Goal: Task Accomplishment & Management: Use online tool/utility

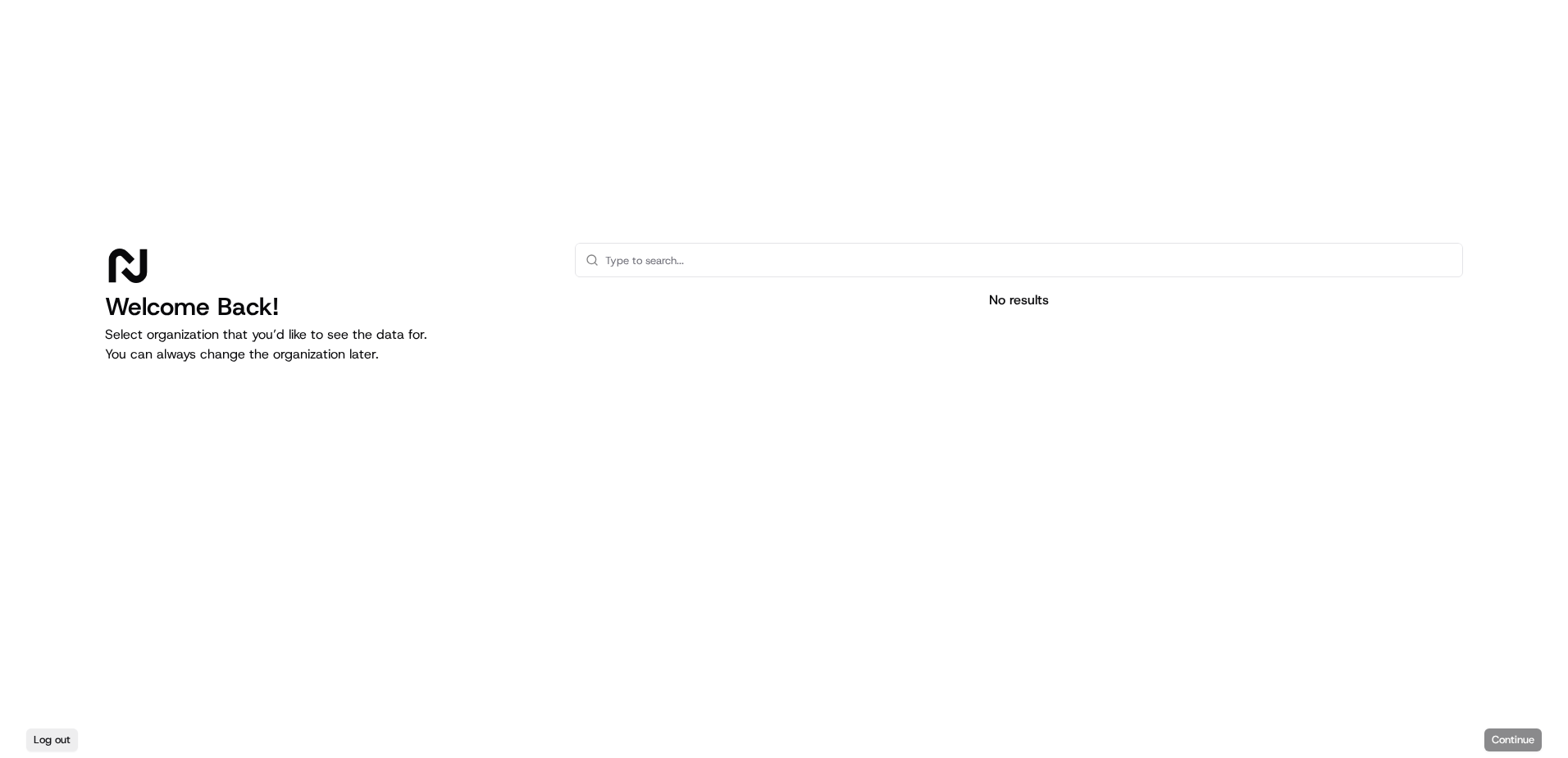
click at [641, 270] on input "text" at bounding box center [1029, 259] width 848 height 32
click at [670, 254] on input "text" at bounding box center [1029, 259] width 848 height 32
type input "staging"
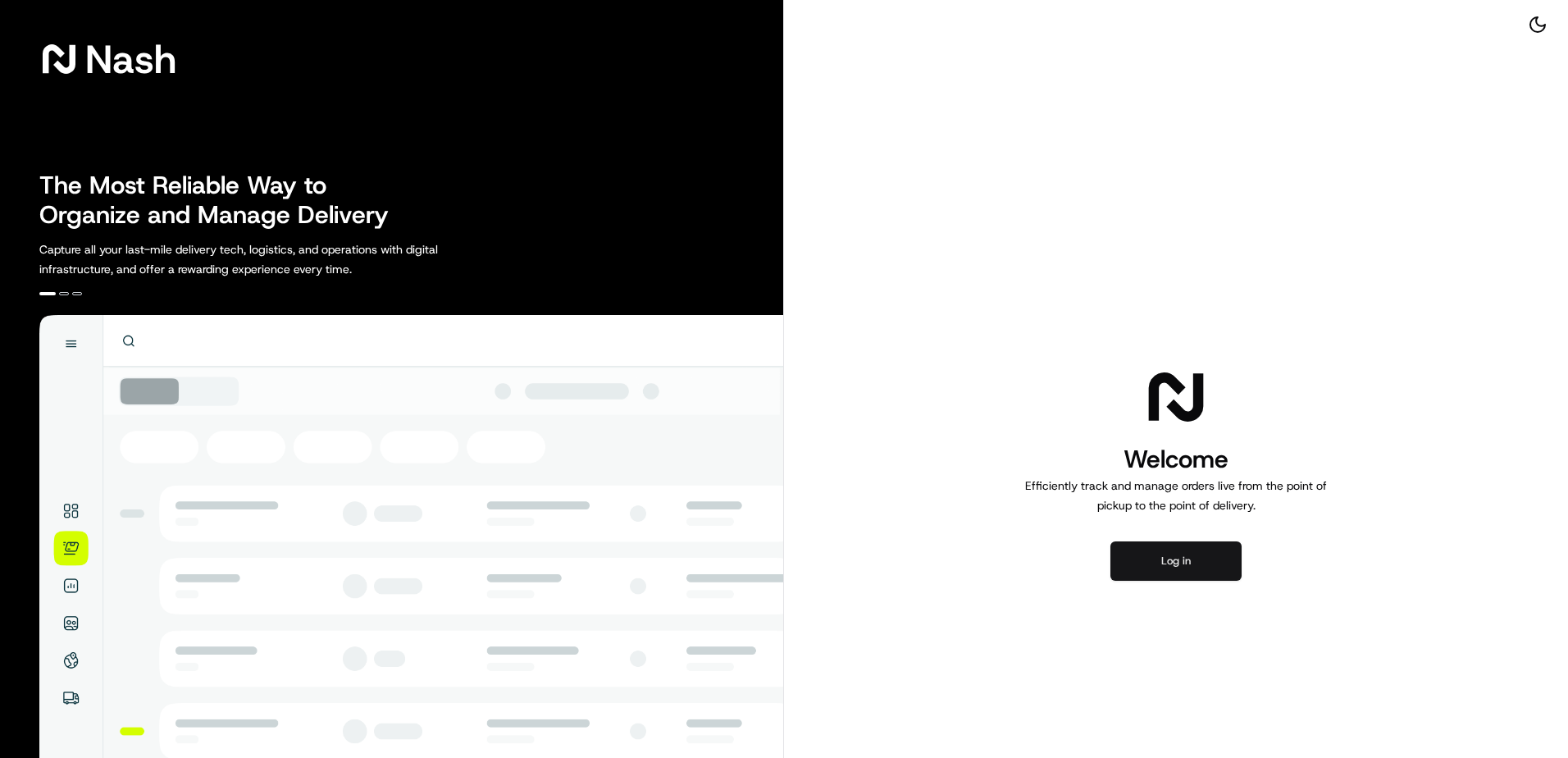
click at [1150, 556] on button "Log in" at bounding box center [1176, 561] width 131 height 39
